Goal: Information Seeking & Learning: Learn about a topic

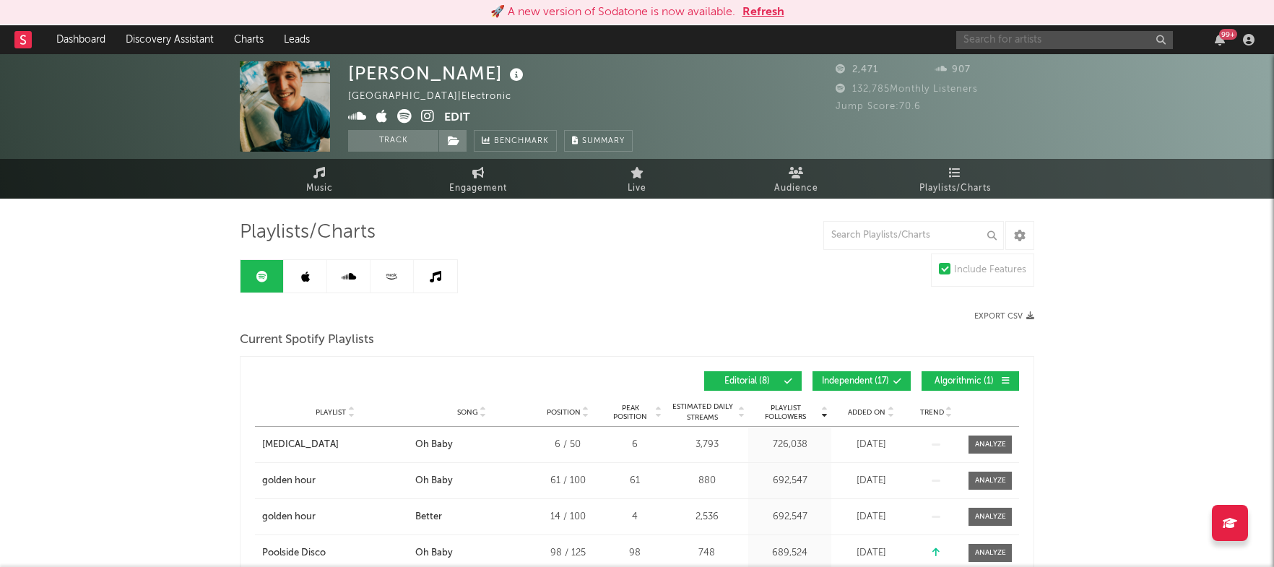
click at [977, 45] on input "text" at bounding box center [1064, 40] width 217 height 18
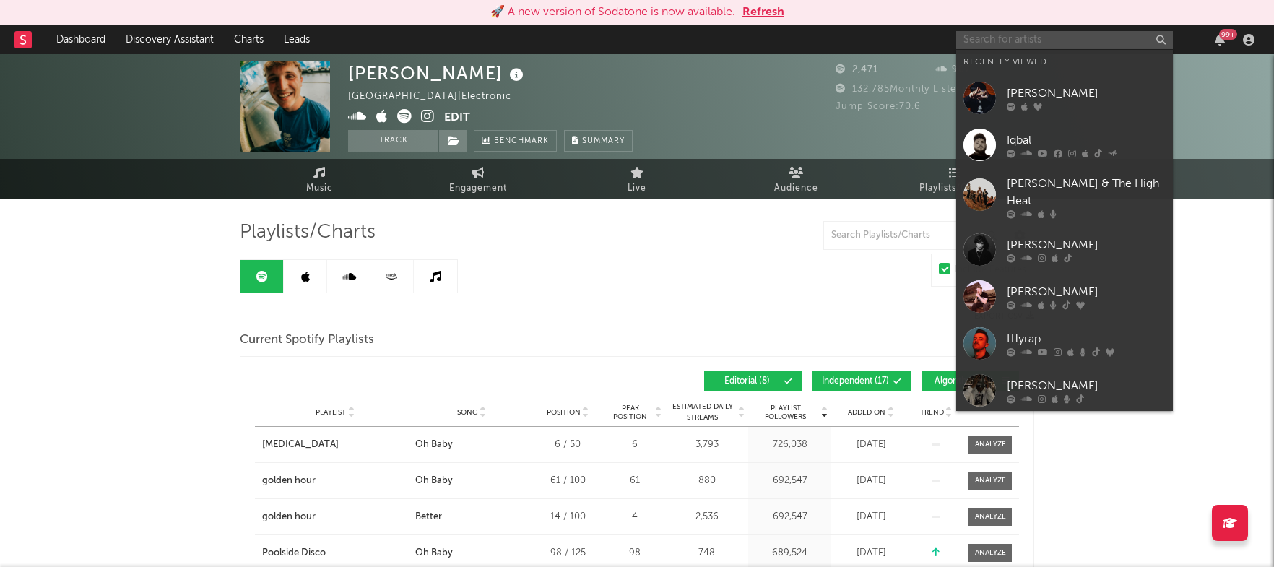
paste input "[URL][DOMAIN_NAME]"
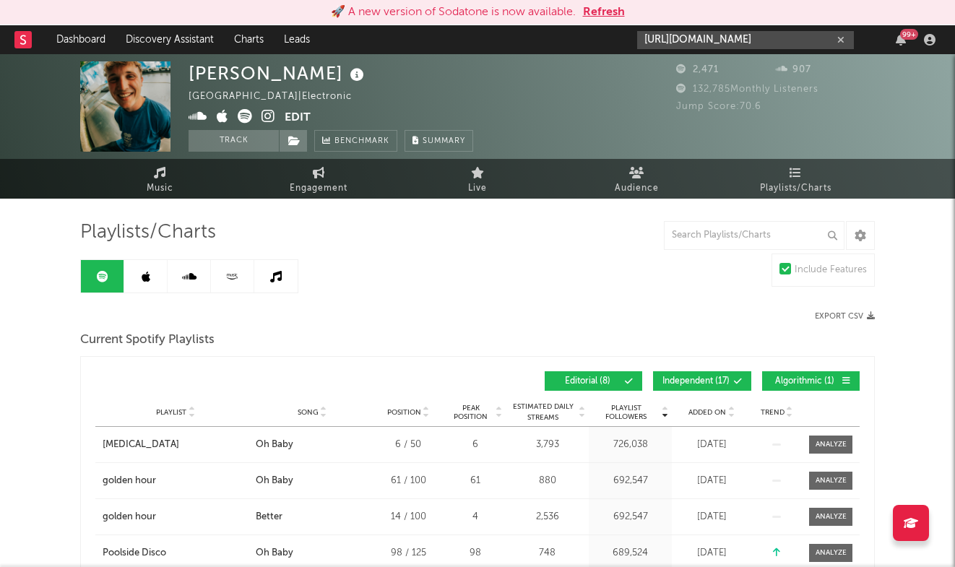
click at [707, 40] on input "[URL][DOMAIN_NAME]" at bounding box center [745, 40] width 217 height 18
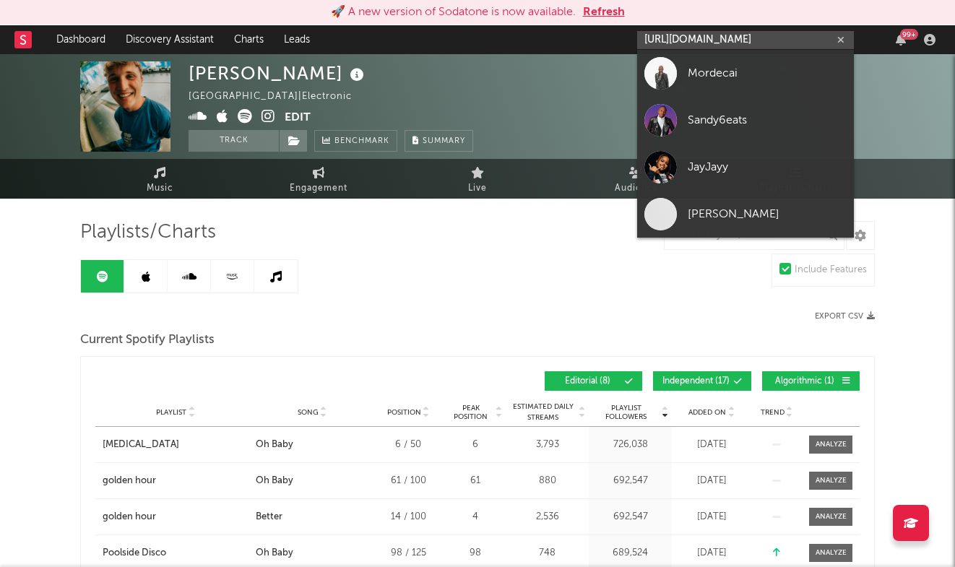
click at [707, 40] on input "[URL][DOMAIN_NAME]" at bounding box center [745, 40] width 217 height 18
paste input "text"
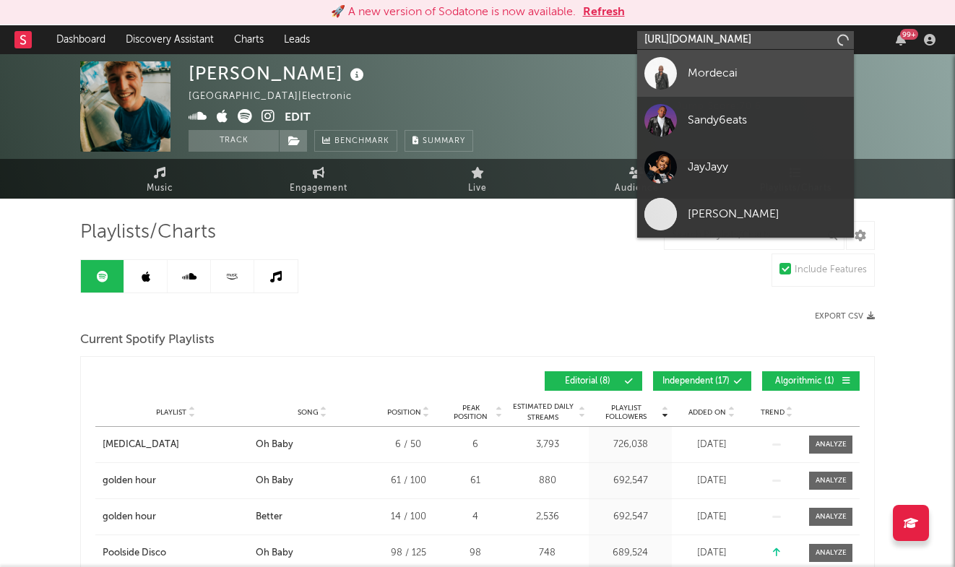
type input "[URL][DOMAIN_NAME]"
click at [719, 69] on div "Mordecai" at bounding box center [767, 72] width 159 height 17
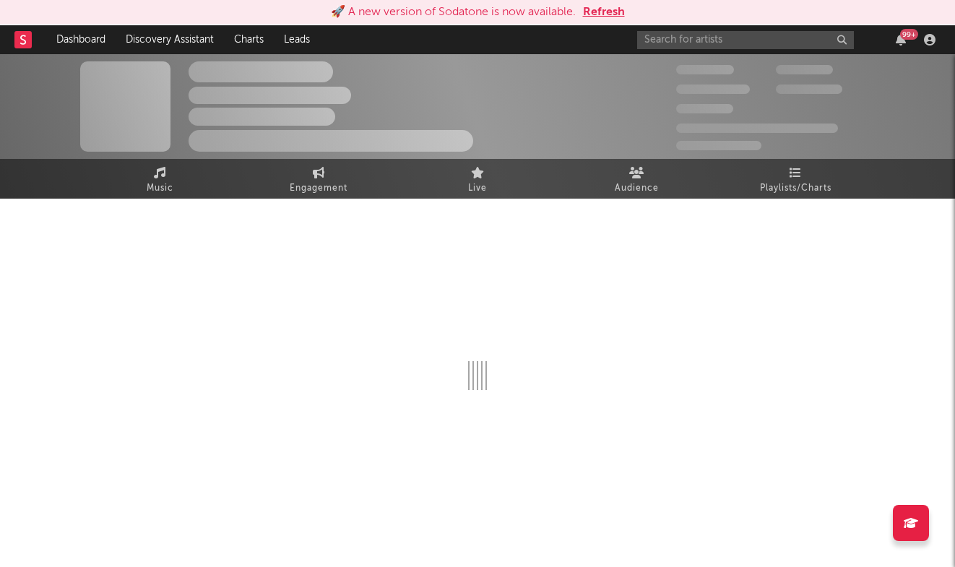
select select "6m"
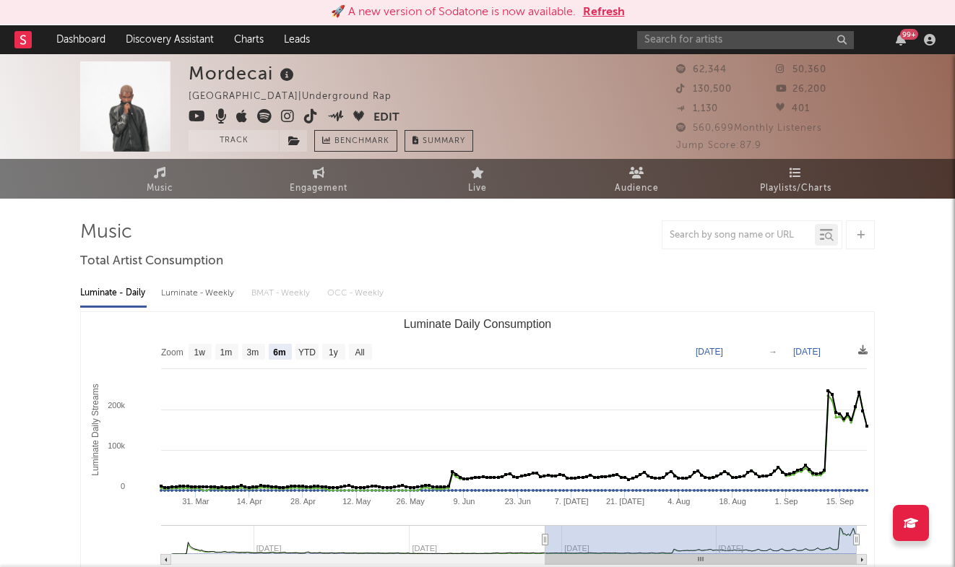
scroll to position [552, 0]
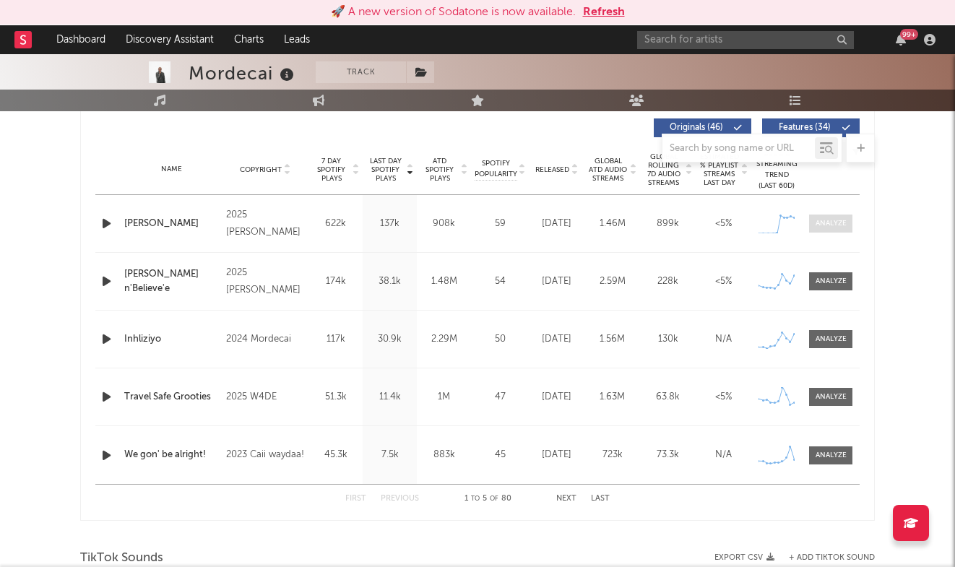
click at [823, 227] on div at bounding box center [831, 223] width 31 height 11
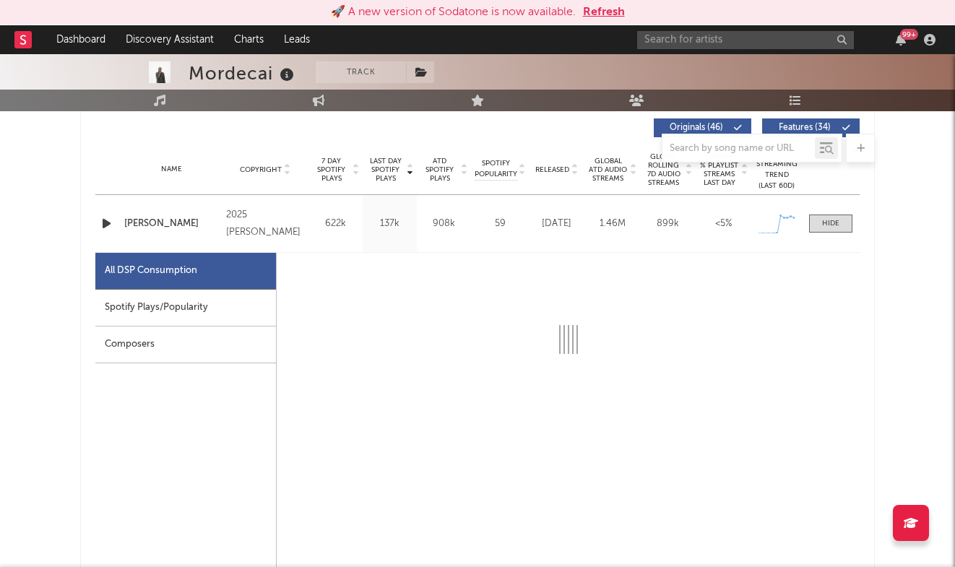
select select "1w"
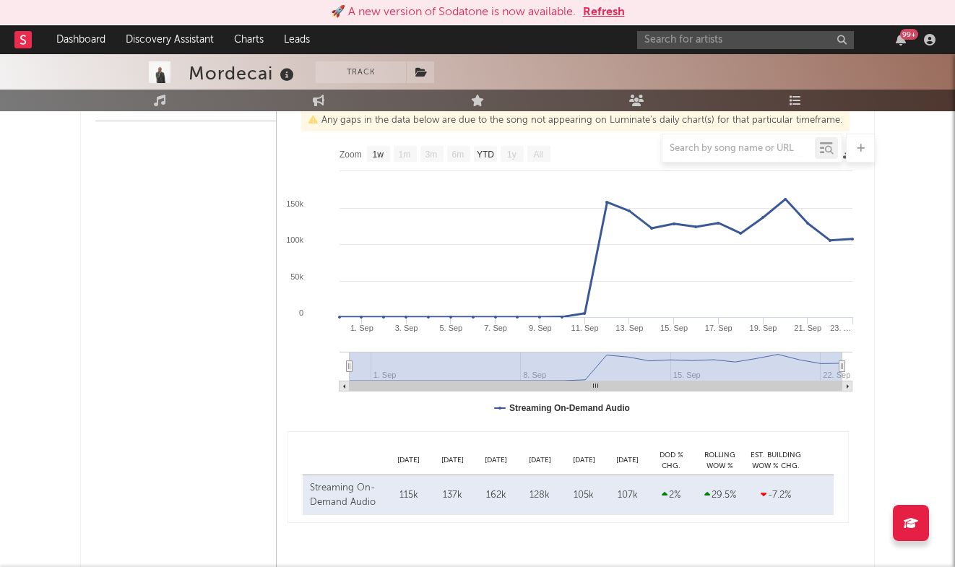
scroll to position [1136, 0]
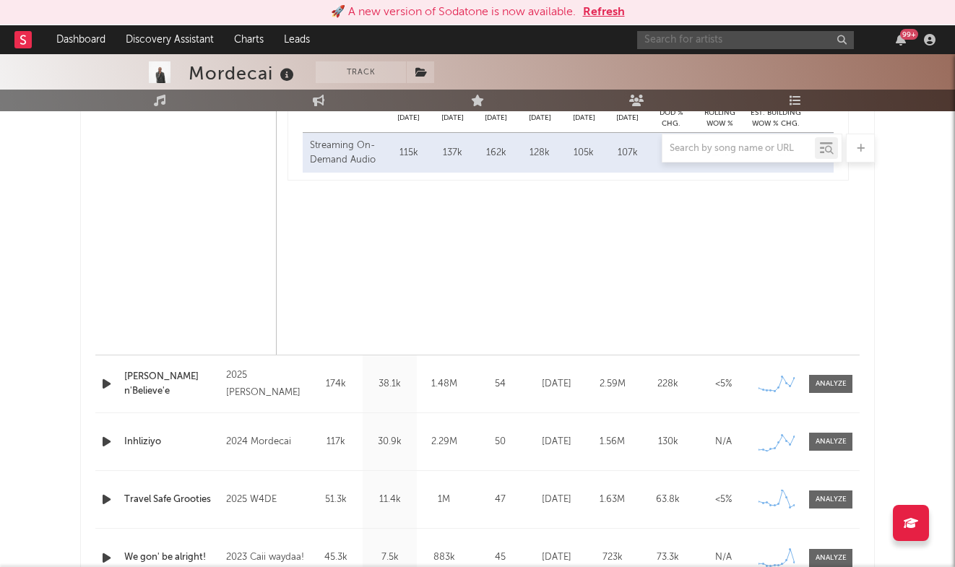
click at [755, 39] on input "text" at bounding box center [745, 40] width 217 height 18
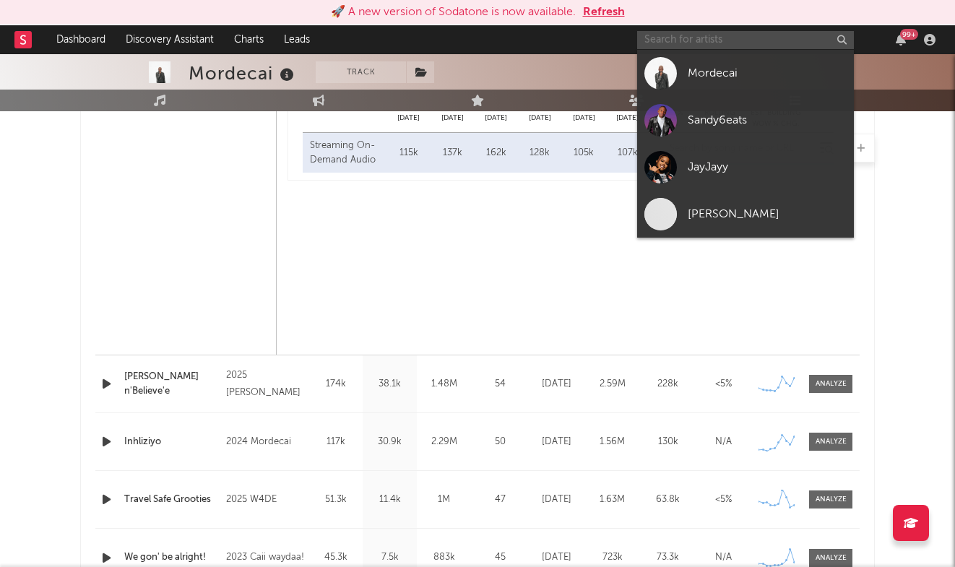
paste input "[URL][DOMAIN_NAME]"
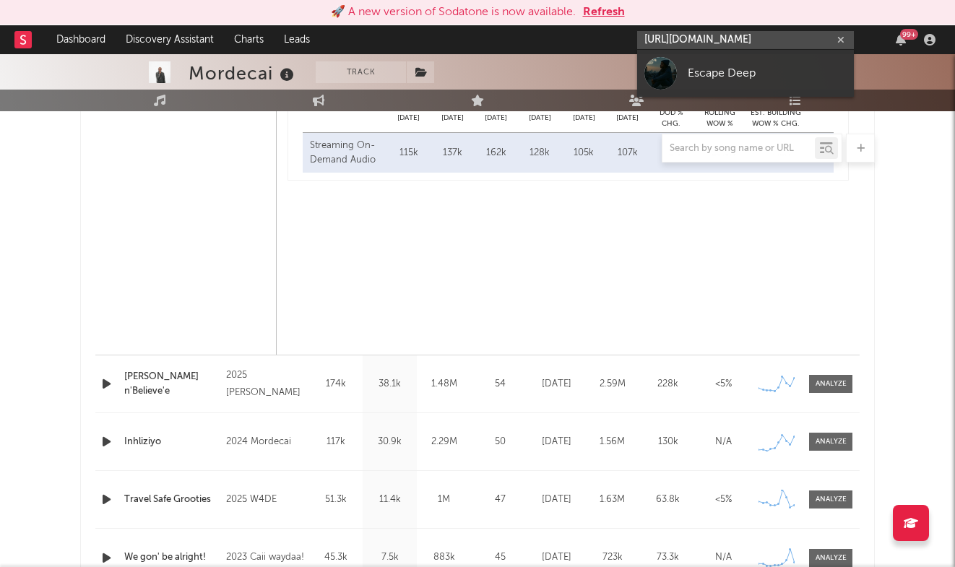
type input "[URL][DOMAIN_NAME]"
click at [738, 81] on div "Escape Deep" at bounding box center [767, 72] width 159 height 17
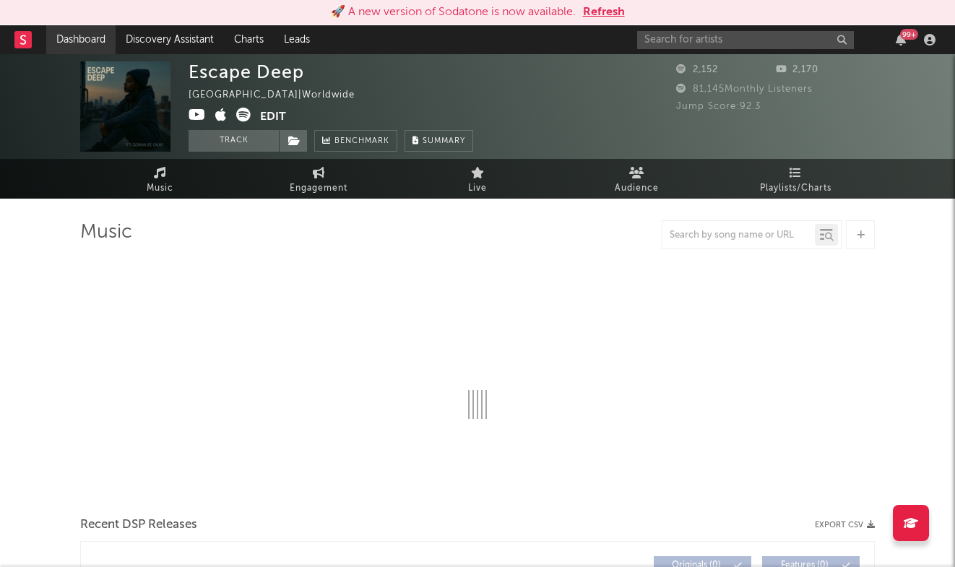
select select "1w"
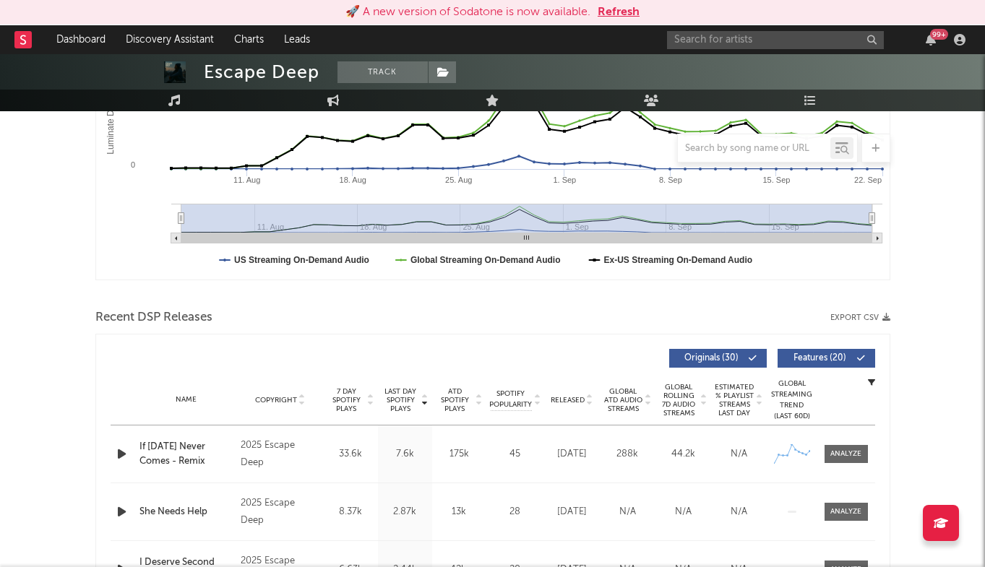
scroll to position [399, 0]
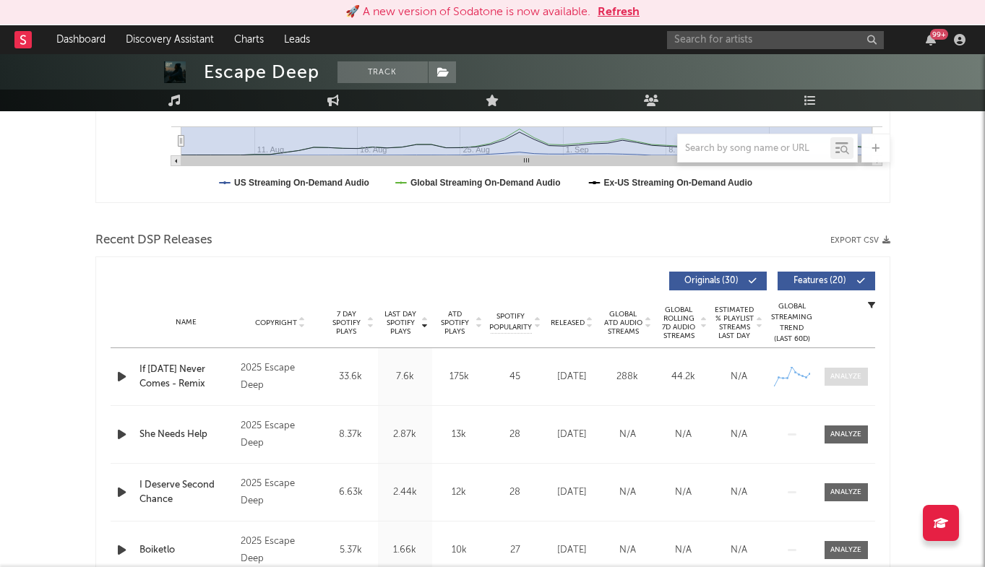
click at [852, 371] on div at bounding box center [845, 376] width 31 height 11
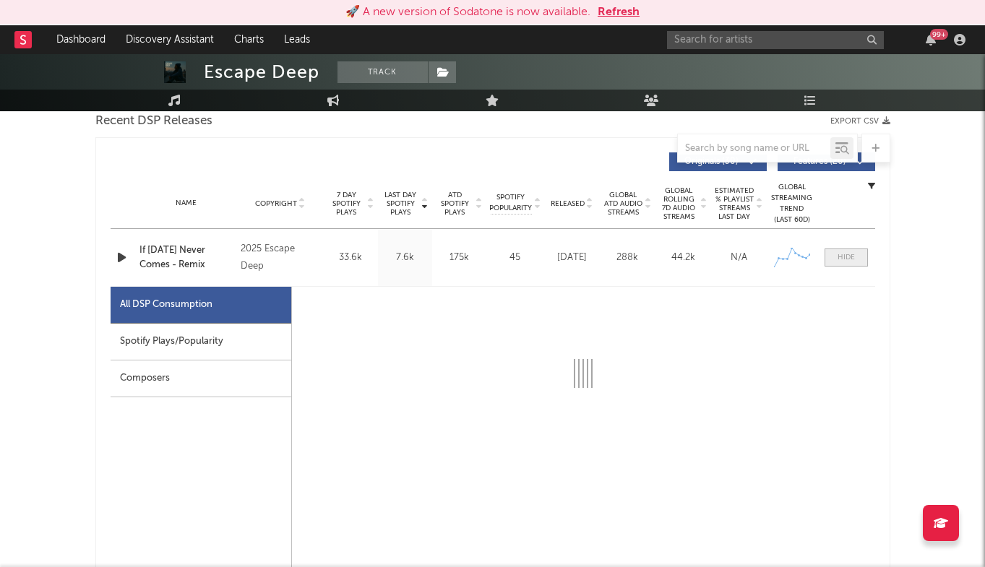
scroll to position [523, 0]
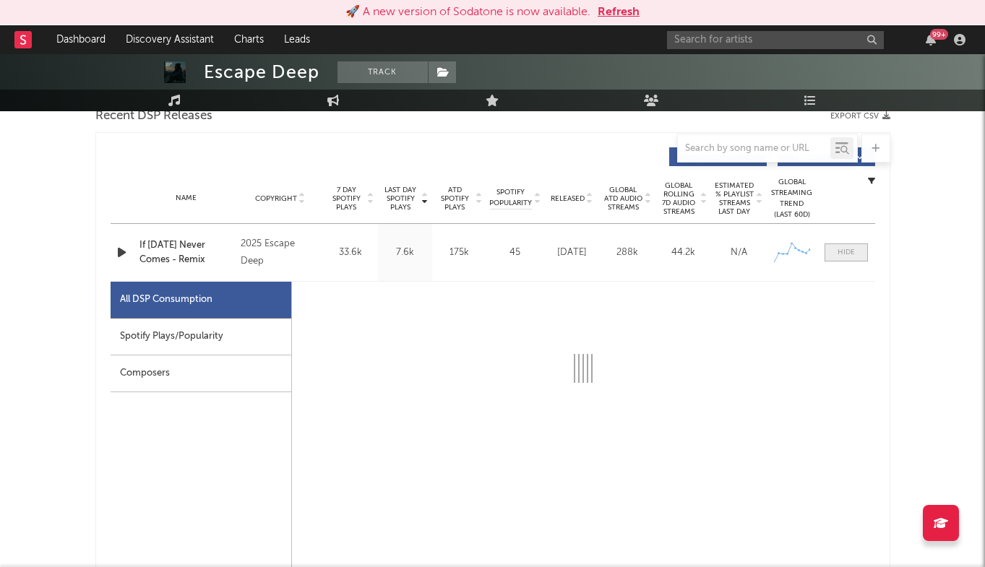
select select "1w"
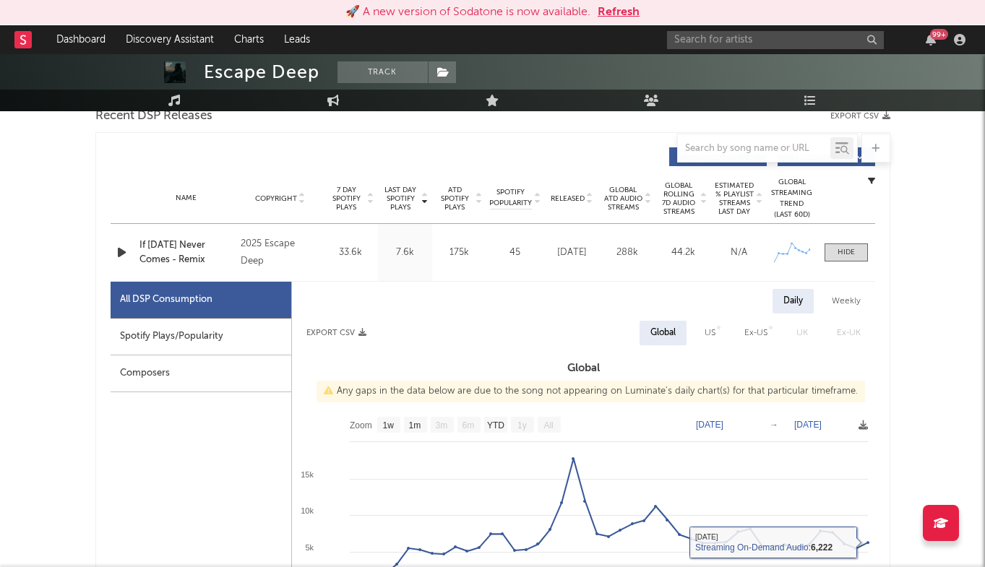
scroll to position [818, 0]
